Goal: Find specific page/section: Find specific page/section

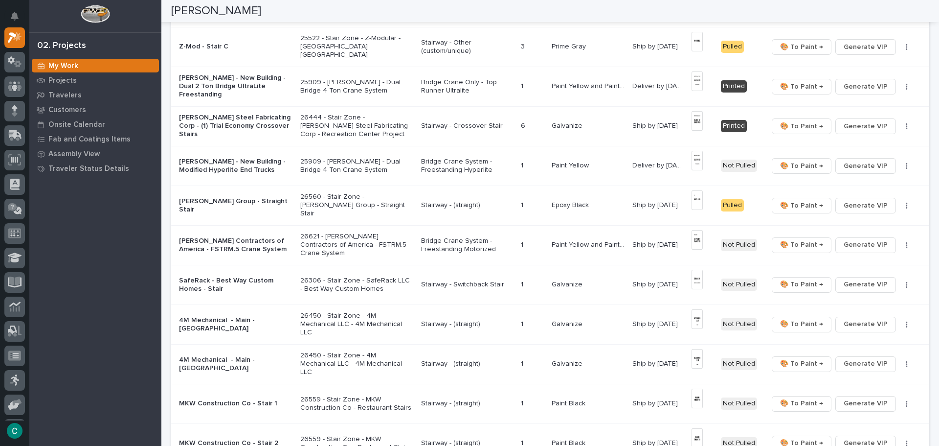
scroll to position [391, 0]
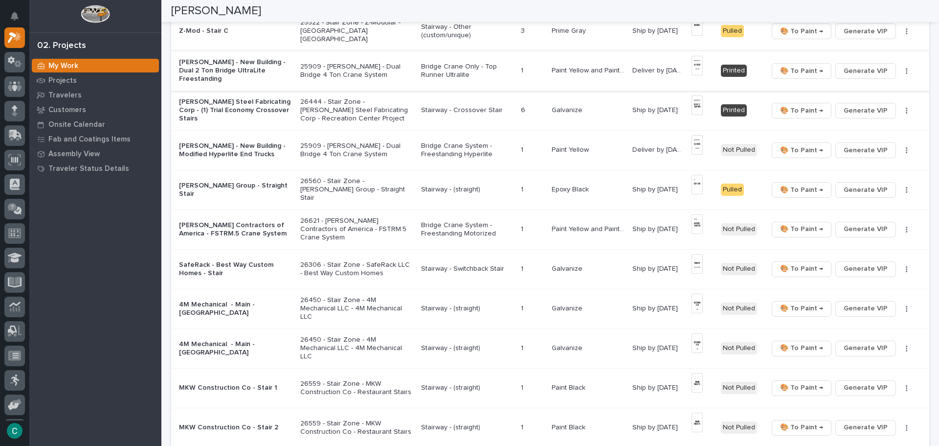
click at [698, 63] on img at bounding box center [697, 66] width 11 height 20
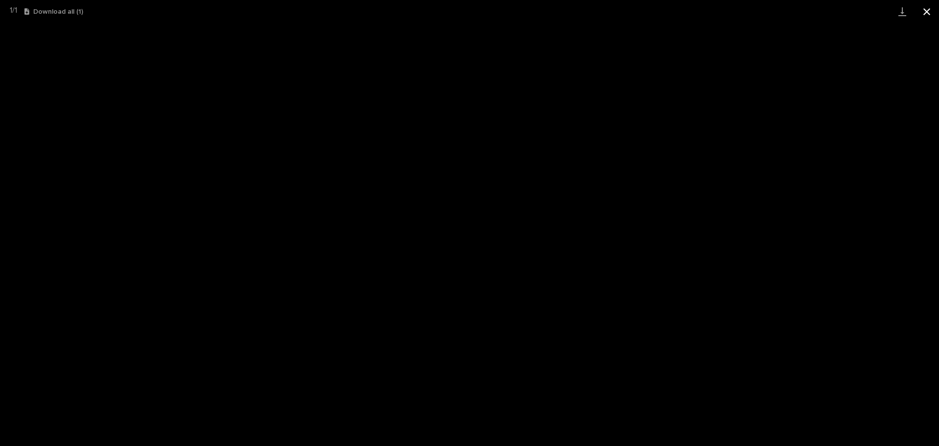
click at [933, 7] on button "Close gallery" at bounding box center [927, 11] width 24 height 23
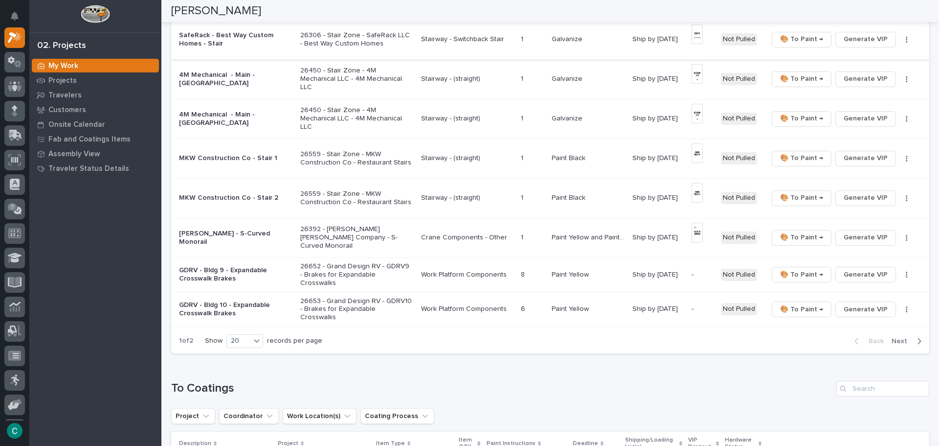
scroll to position [636, 0]
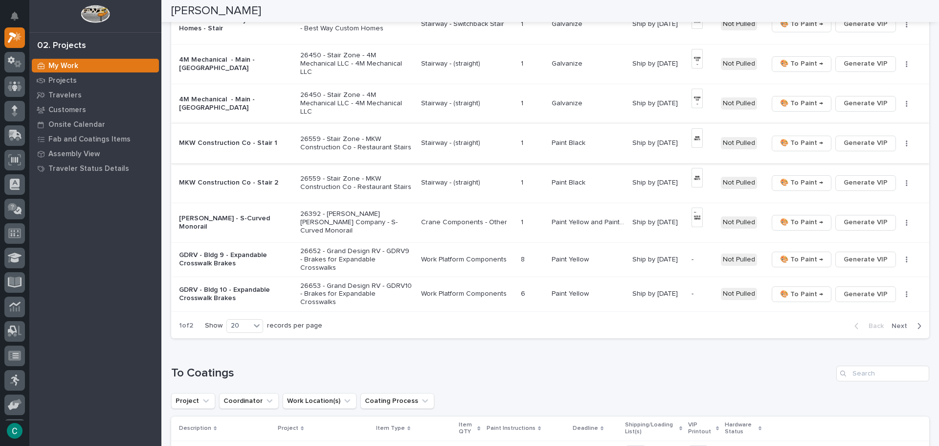
click at [700, 140] on img at bounding box center [697, 138] width 11 height 20
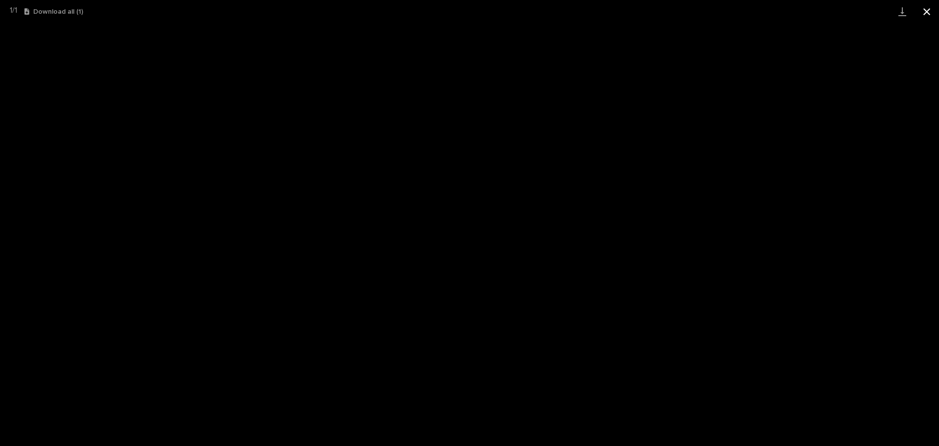
click at [928, 4] on button "Close gallery" at bounding box center [927, 11] width 24 height 23
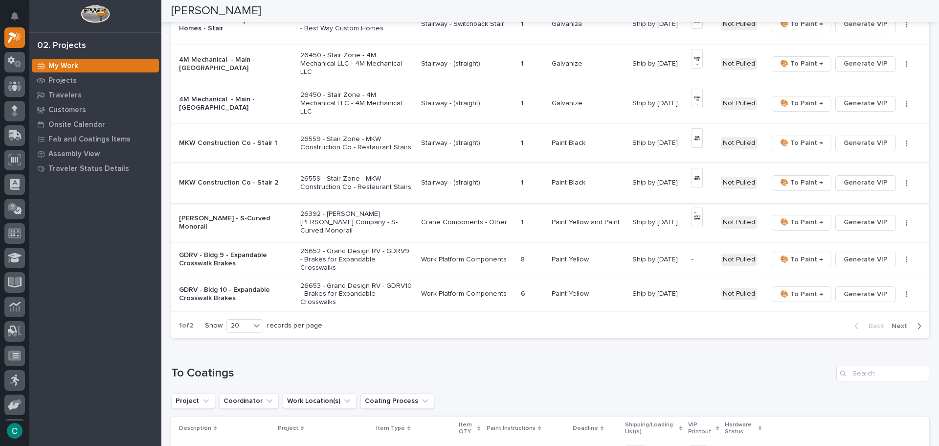
click at [692, 183] on img at bounding box center [697, 178] width 11 height 20
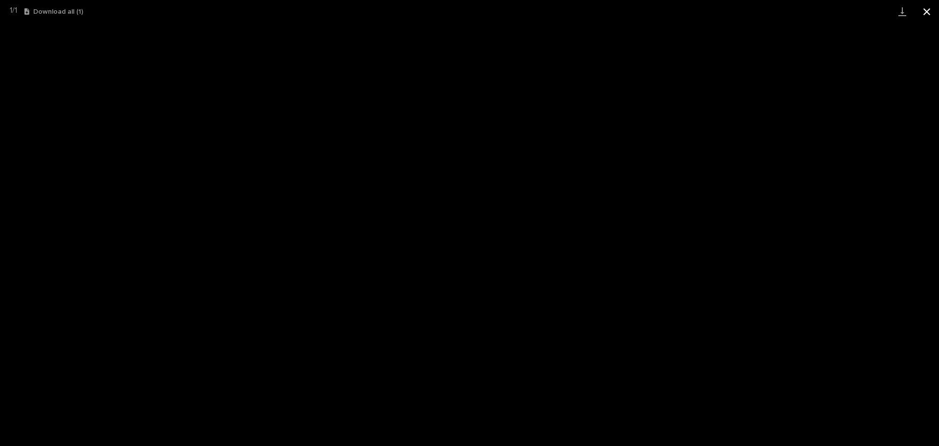
click at [923, 10] on button "Close gallery" at bounding box center [927, 11] width 24 height 23
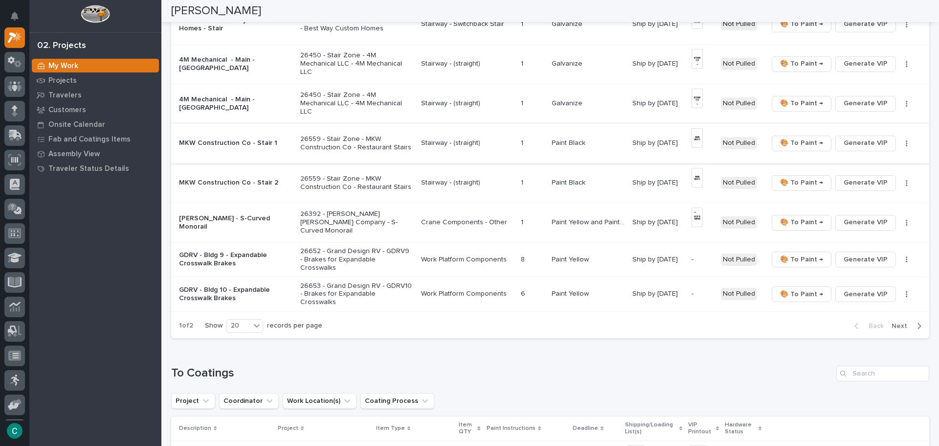
click at [791, 145] on span "🎨 To Paint →" at bounding box center [801, 143] width 43 height 12
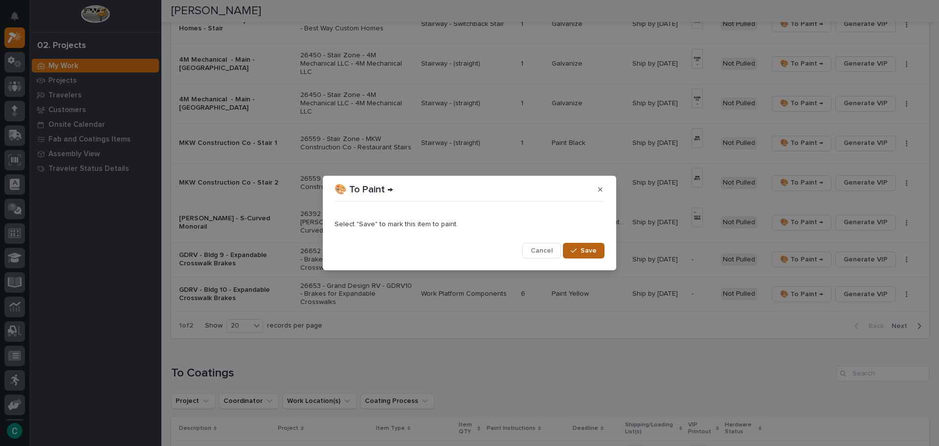
click at [600, 251] on button "Save" at bounding box center [584, 251] width 42 height 16
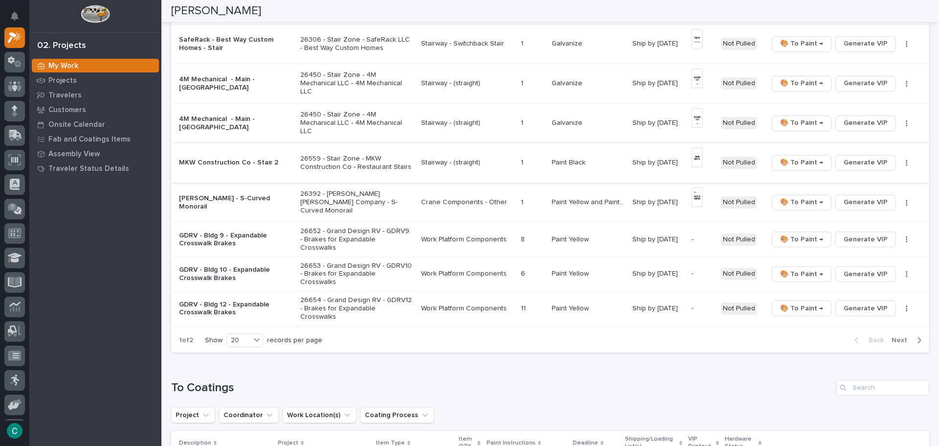
scroll to position [619, 0]
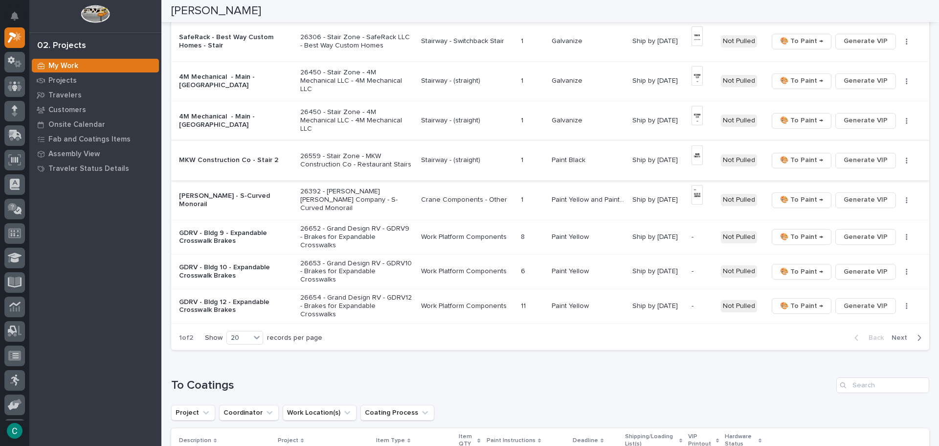
click at [802, 162] on span "🎨 To Paint →" at bounding box center [801, 160] width 43 height 12
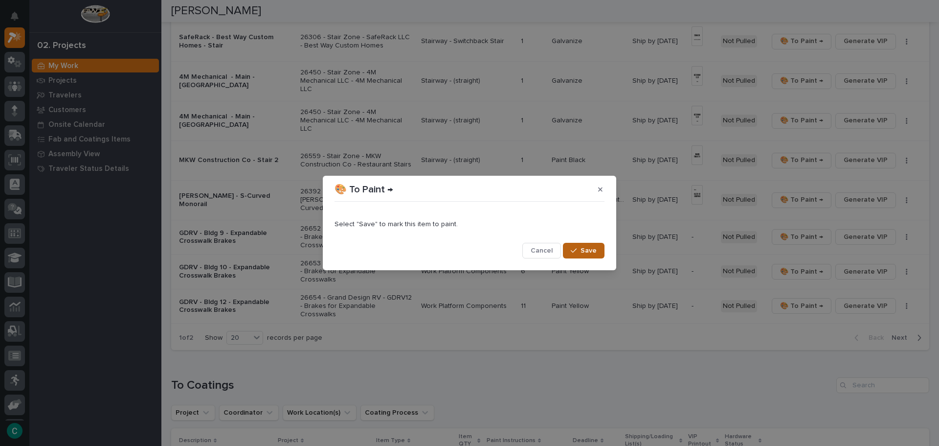
click at [590, 254] on span "Save" at bounding box center [589, 250] width 16 height 9
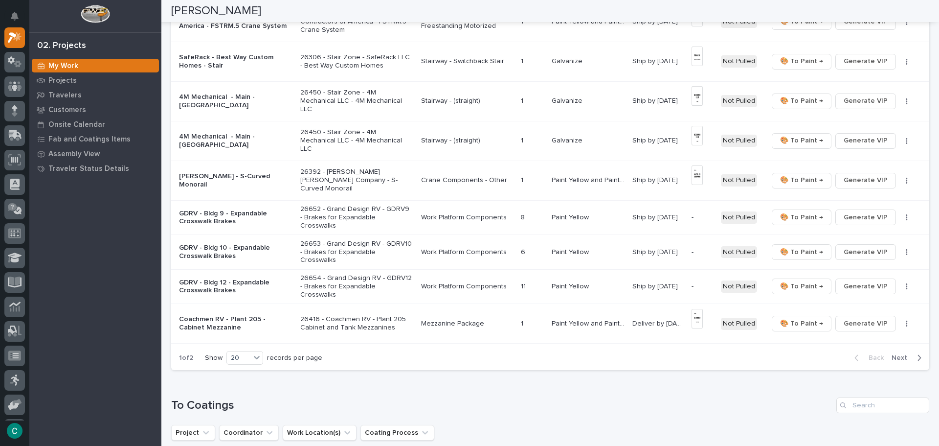
scroll to position [638, 0]
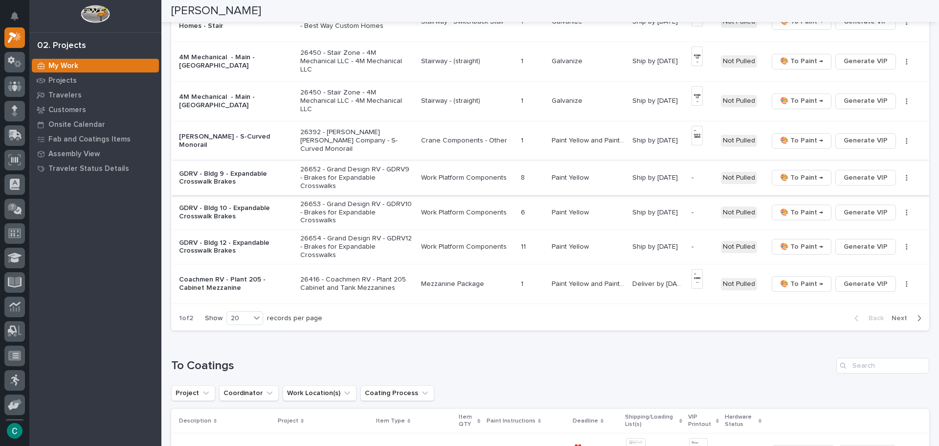
click at [877, 173] on span "Generate VIP" at bounding box center [866, 178] width 44 height 12
click at [869, 206] on span "Generate VIP" at bounding box center [866, 212] width 44 height 12
click at [860, 241] on span "Generate VIP" at bounding box center [866, 247] width 44 height 12
click at [897, 314] on span "Next" at bounding box center [903, 318] width 22 height 9
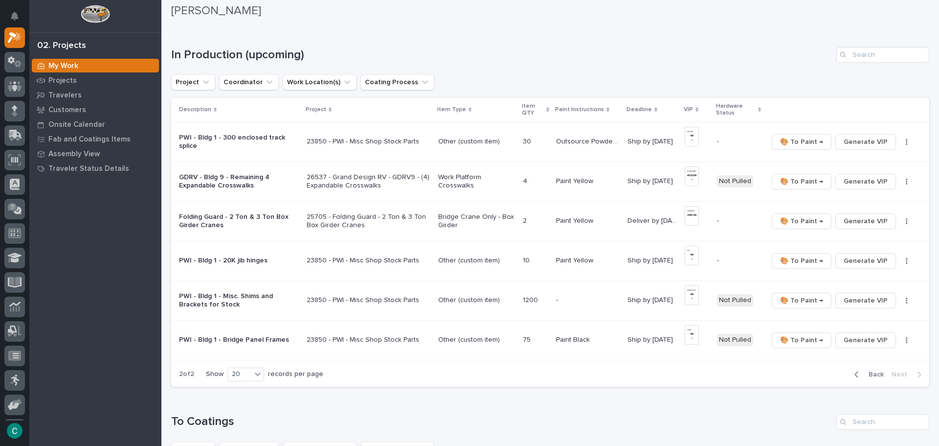
scroll to position [39, 0]
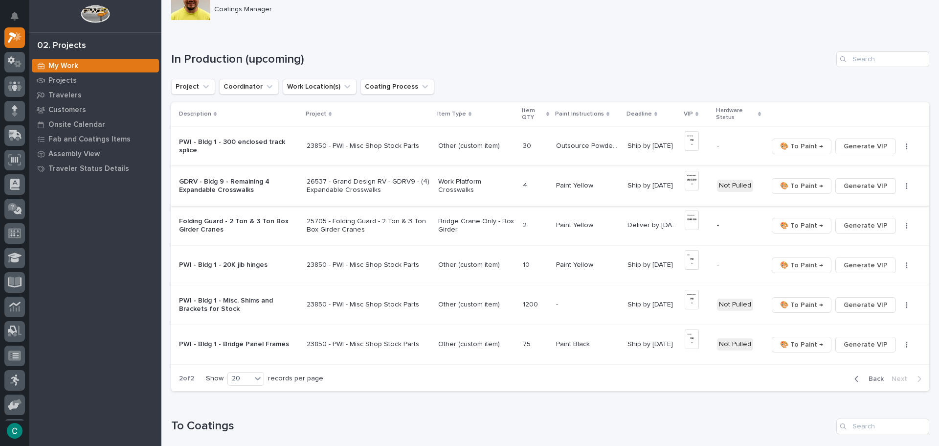
click at [690, 180] on img at bounding box center [692, 181] width 14 height 20
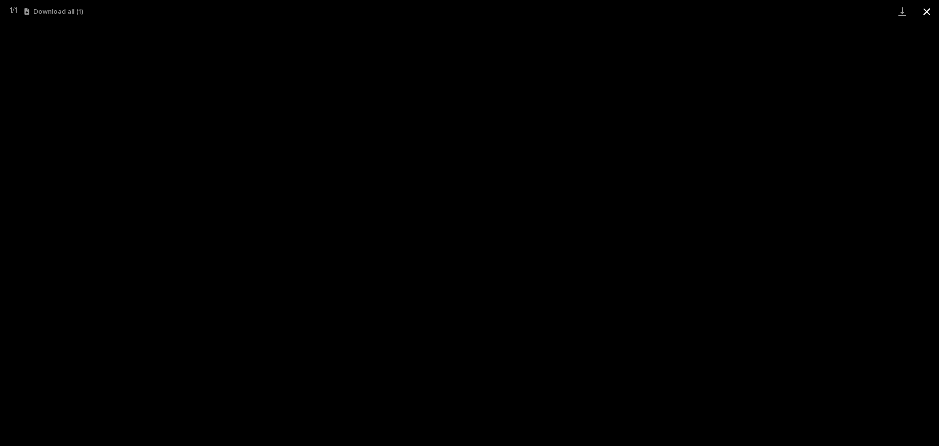
click at [929, 13] on button "Close gallery" at bounding box center [927, 11] width 24 height 23
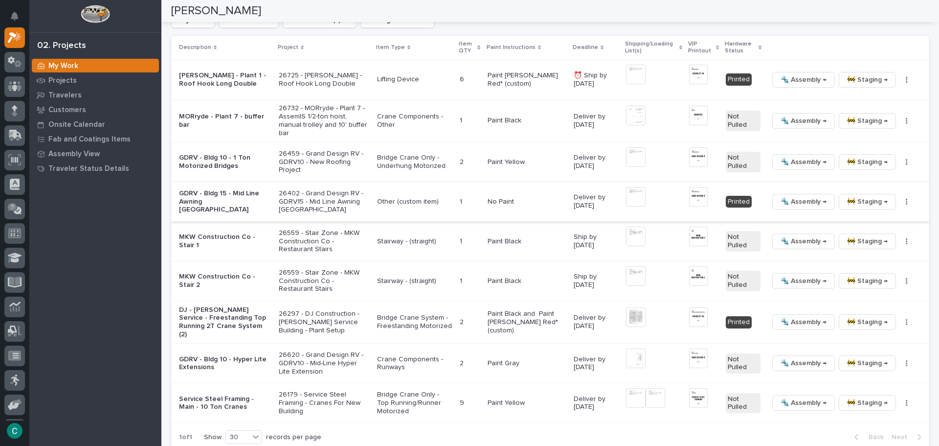
scroll to position [479, 0]
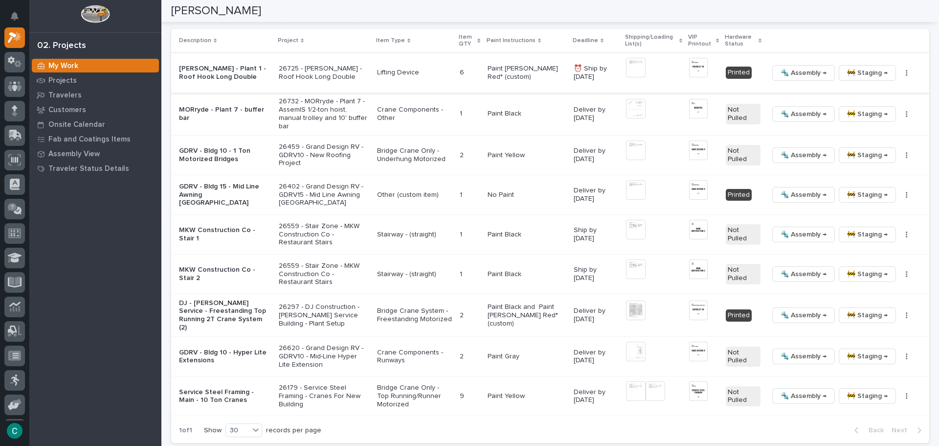
click at [689, 70] on img at bounding box center [698, 68] width 19 height 20
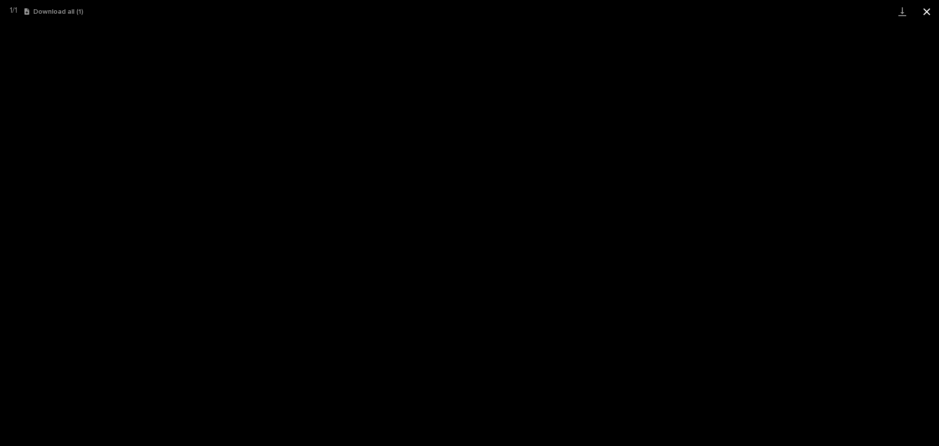
click at [923, 15] on button "Close gallery" at bounding box center [927, 11] width 24 height 23
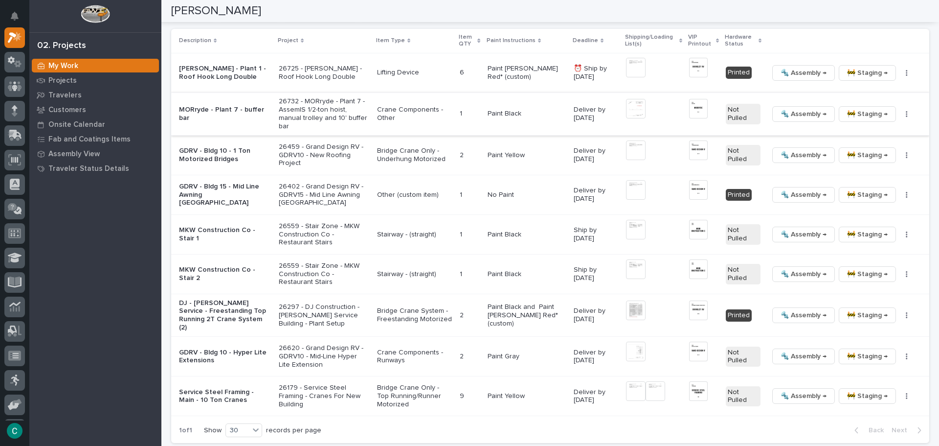
click at [630, 106] on img at bounding box center [636, 109] width 20 height 20
click at [692, 114] on img at bounding box center [698, 109] width 19 height 20
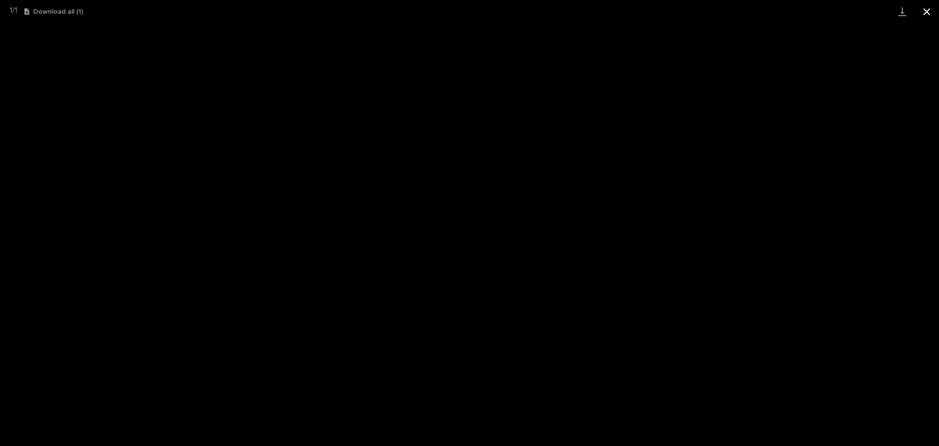
click at [922, 14] on button "Close gallery" at bounding box center [927, 11] width 24 height 23
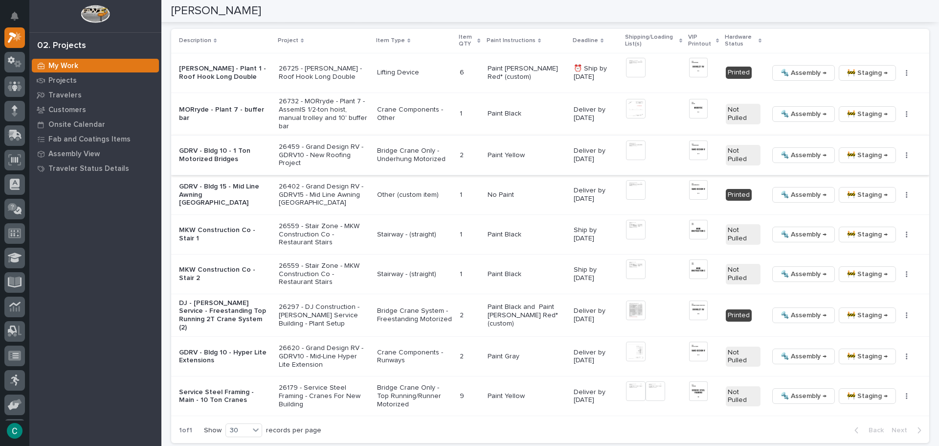
click at [627, 149] on img at bounding box center [636, 150] width 20 height 20
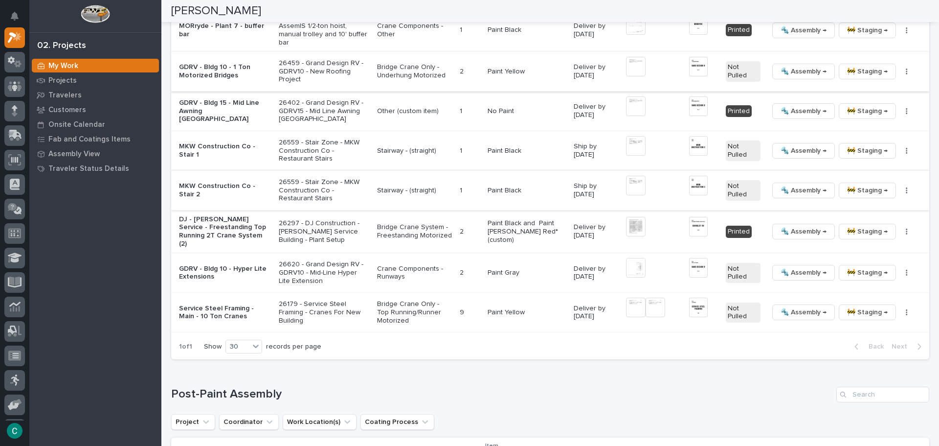
scroll to position [577, 0]
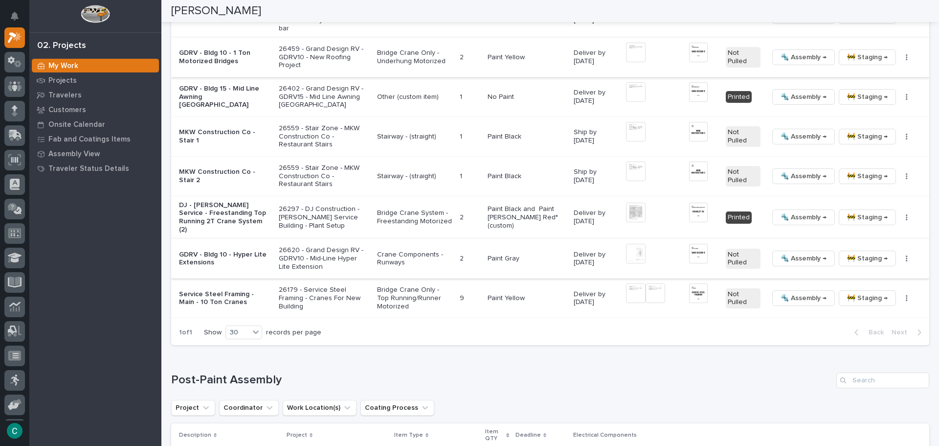
click at [635, 252] on img at bounding box center [636, 254] width 20 height 20
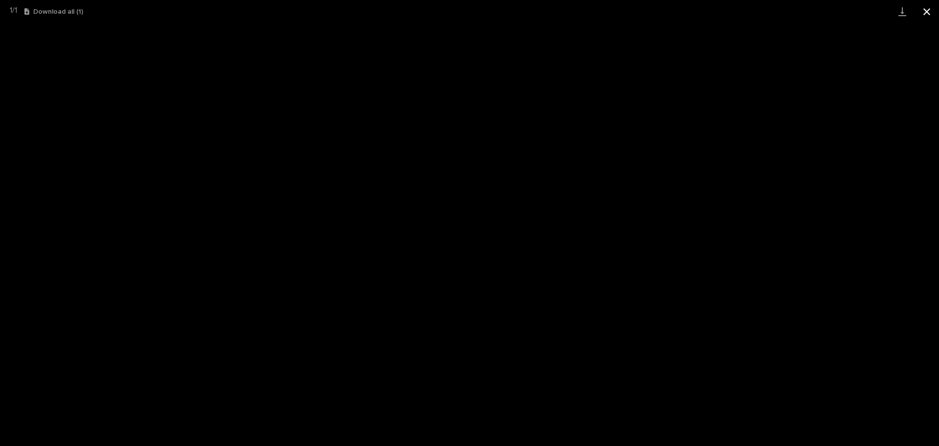
click at [934, 15] on button "Close gallery" at bounding box center [927, 11] width 24 height 23
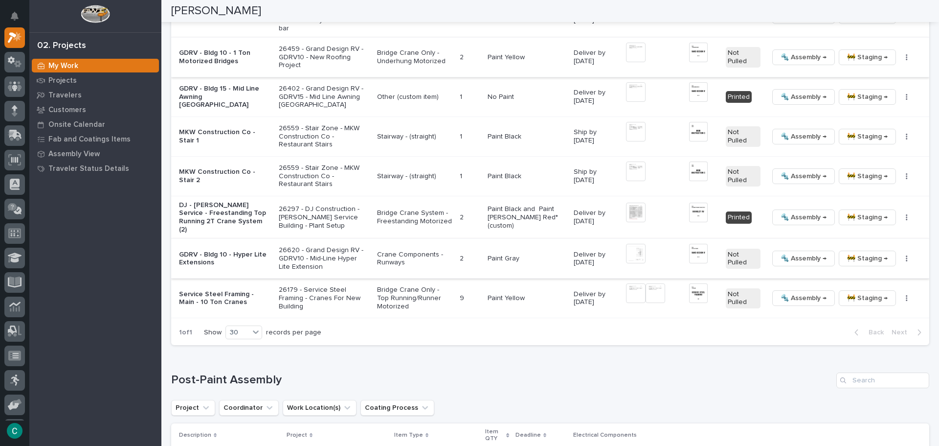
click at [633, 254] on img at bounding box center [636, 254] width 20 height 20
click at [627, 248] on img at bounding box center [636, 254] width 20 height 20
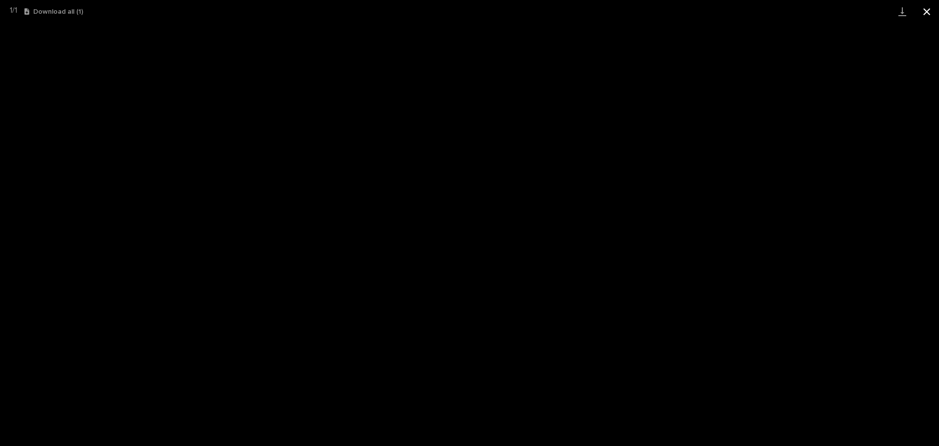
click at [924, 15] on button "Close gallery" at bounding box center [927, 11] width 24 height 23
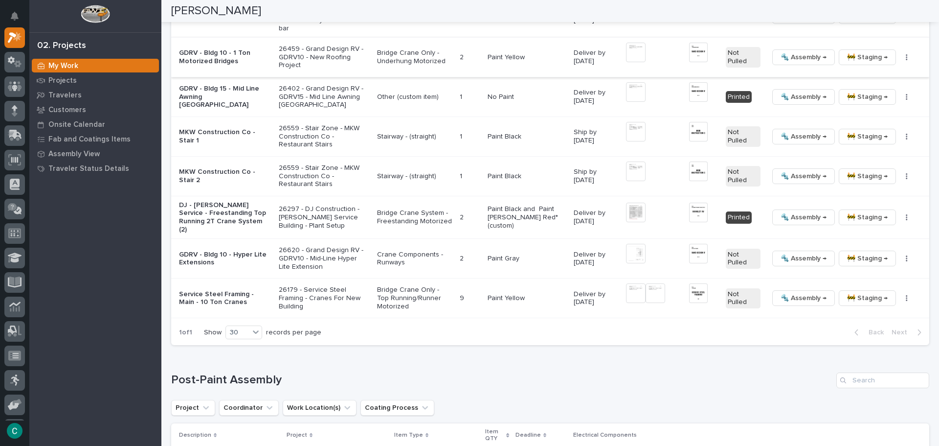
click at [317, 256] on p "26620 - Grand Design RV - GDRV10 - Mid-Line Hyper Lite Extension" at bounding box center [324, 258] width 91 height 24
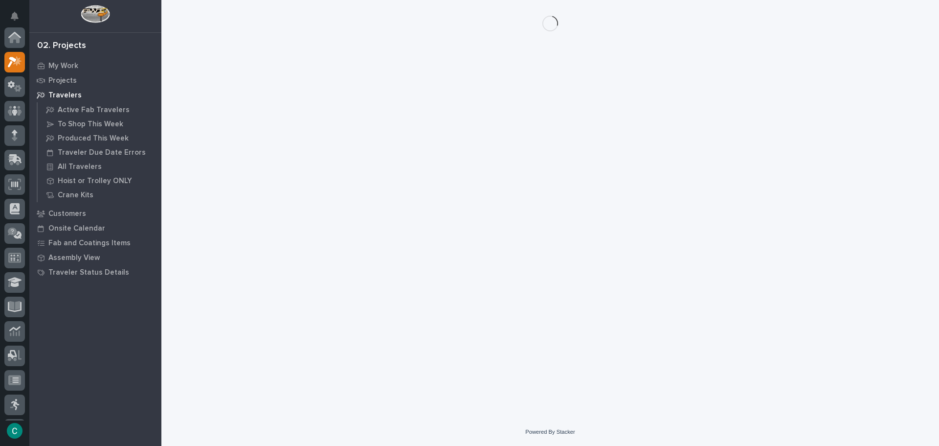
scroll to position [24, 0]
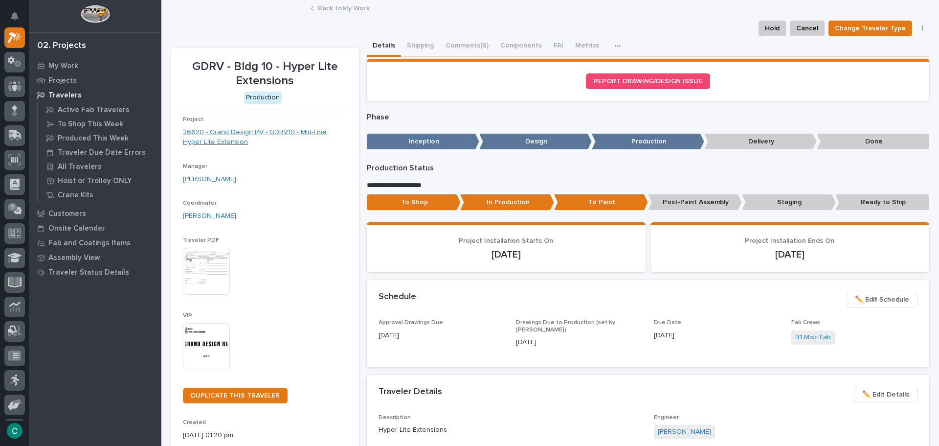
click at [239, 129] on link "26620 - Grand Design RV - GDRV10 - Mid-Line Hyper Lite Extension" at bounding box center [265, 137] width 164 height 21
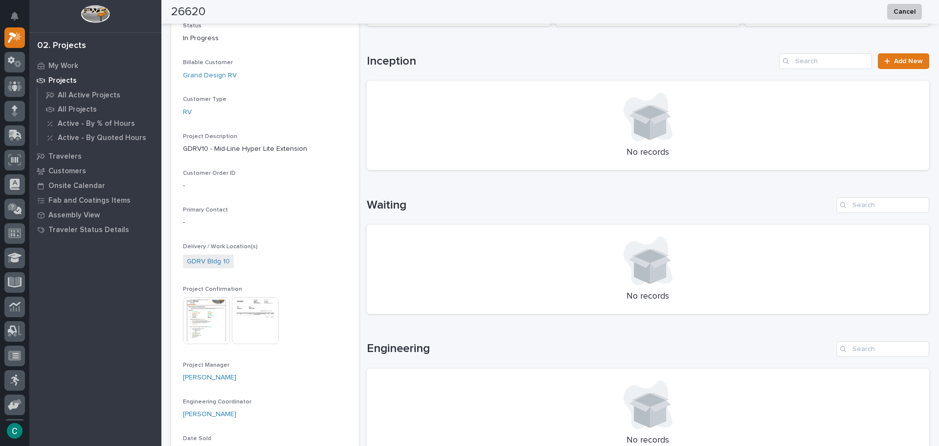
scroll to position [245, 0]
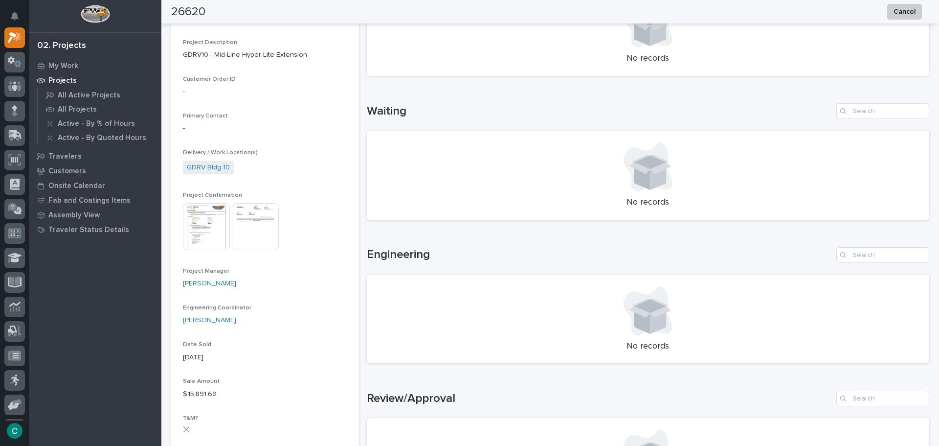
click at [213, 236] on img at bounding box center [206, 226] width 47 height 47
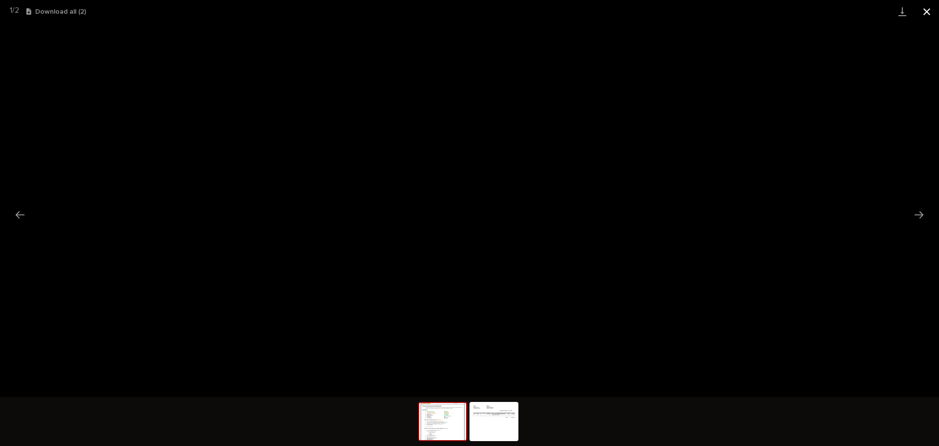
click at [923, 4] on button "Close gallery" at bounding box center [927, 11] width 24 height 23
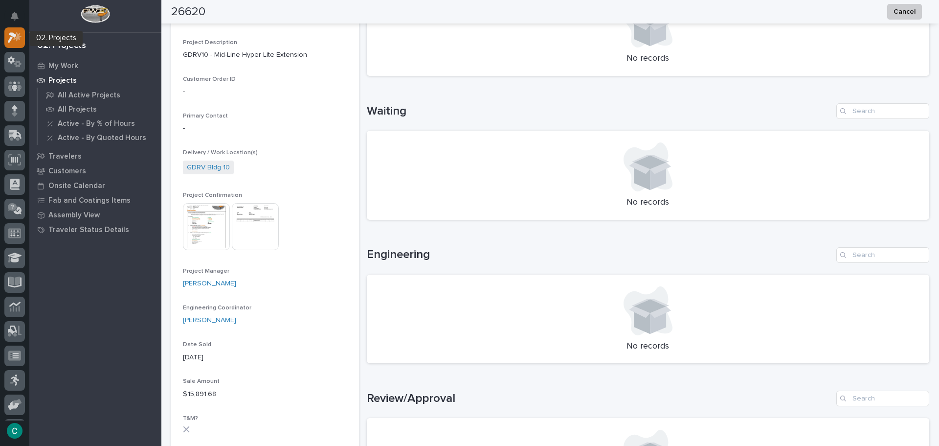
click at [11, 34] on icon at bounding box center [12, 37] width 9 height 11
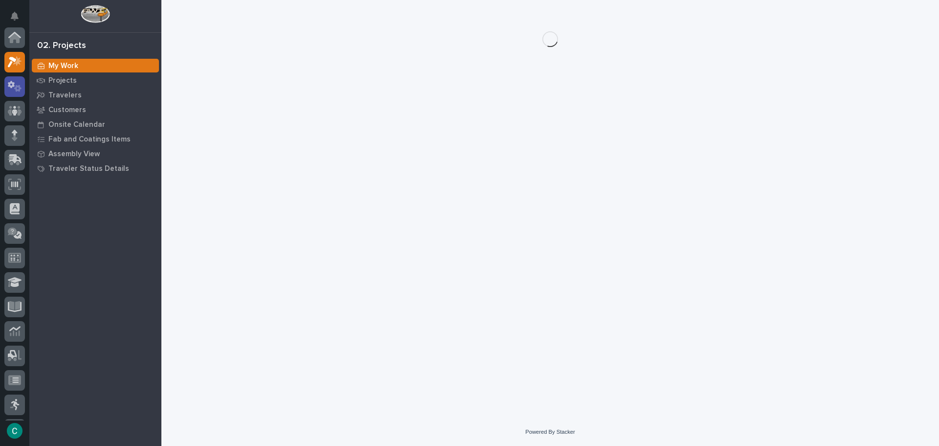
scroll to position [24, 0]
